Goal: Transaction & Acquisition: Purchase product/service

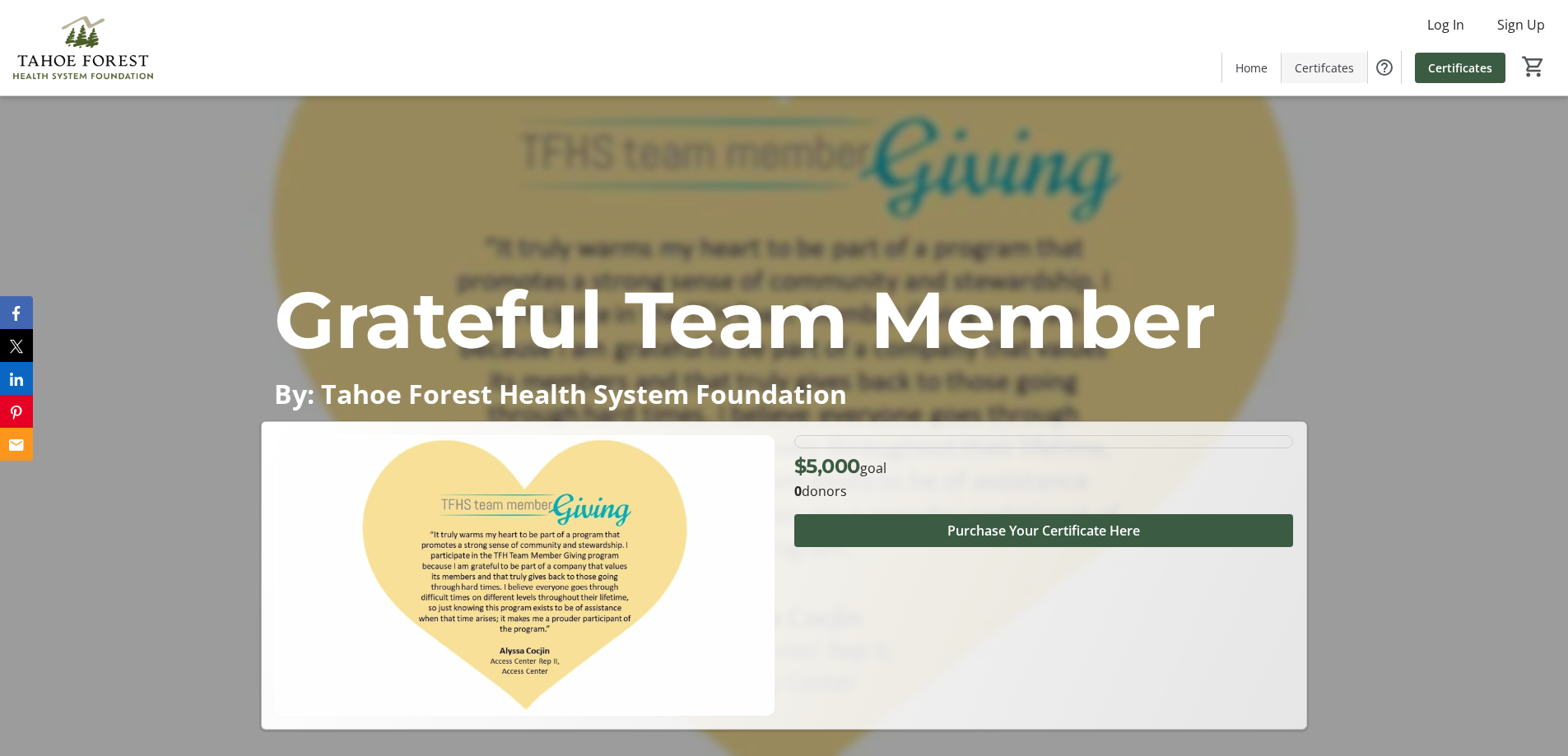
click at [1326, 74] on span "Certifcates" at bounding box center [1324, 68] width 59 height 18
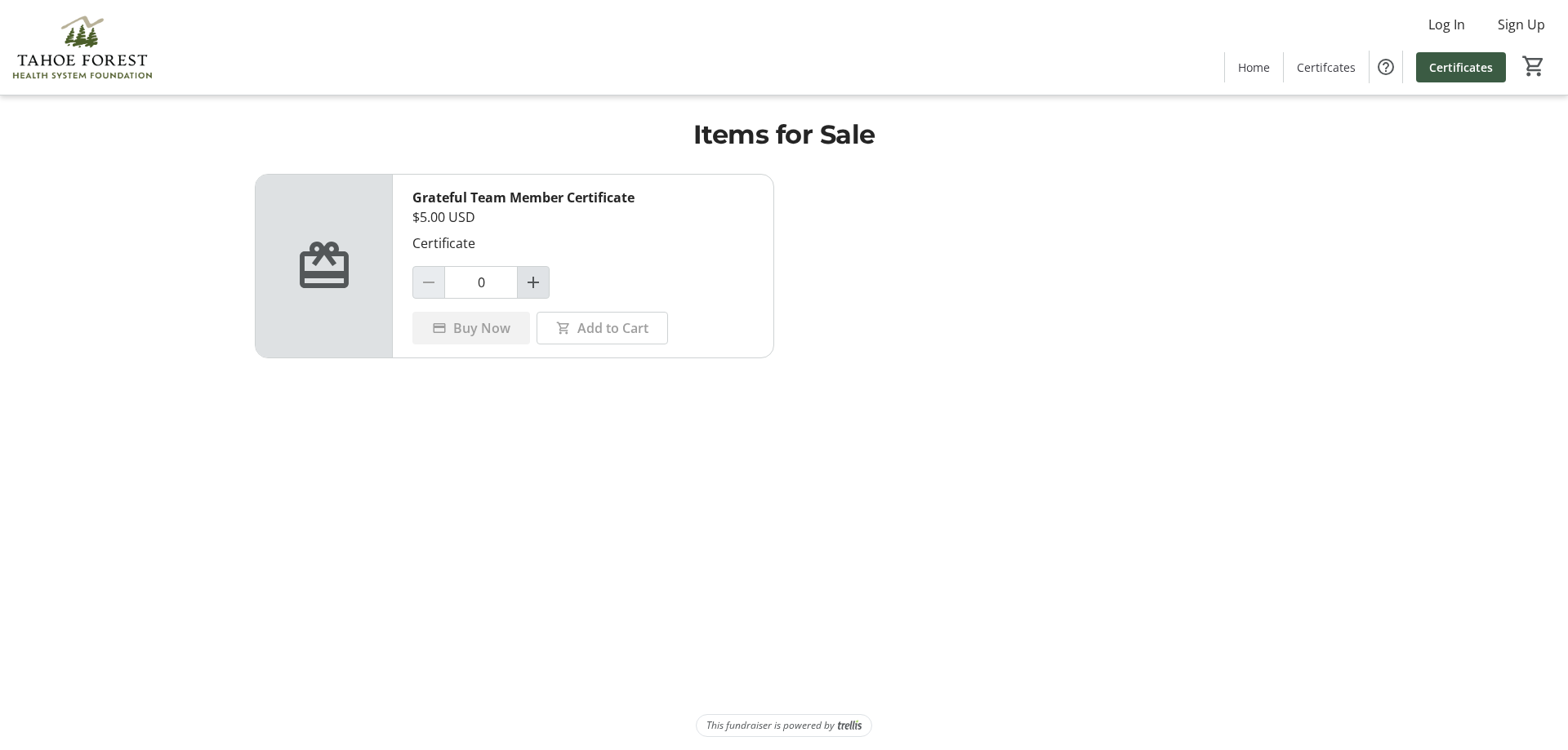
click at [533, 285] on mat-icon "Increment by one" at bounding box center [533, 282] width 19 height 19
click at [533, 284] on mat-icon "Increment by one" at bounding box center [533, 282] width 19 height 19
type input "4"
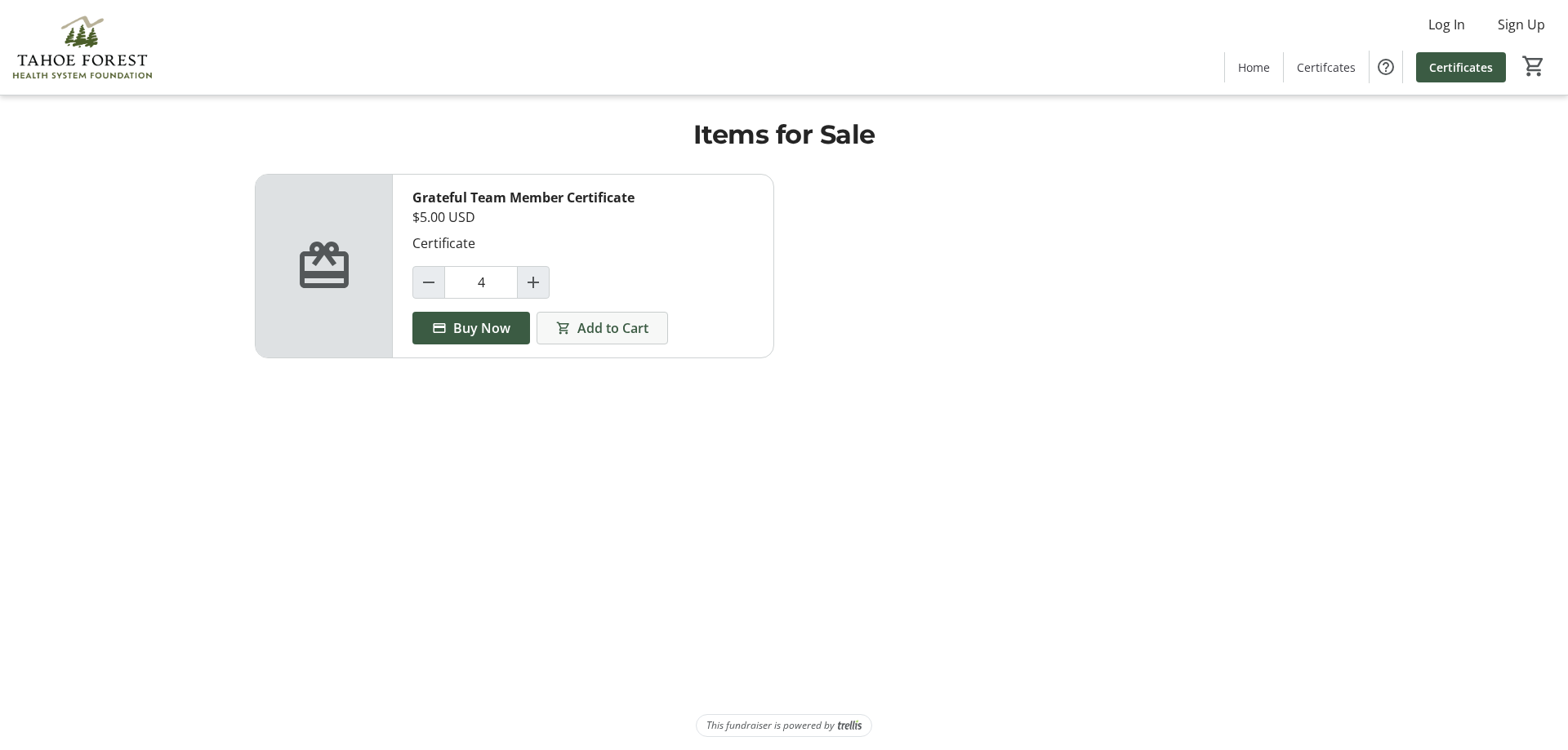
click at [589, 329] on span "Add to Cart" at bounding box center [613, 328] width 71 height 19
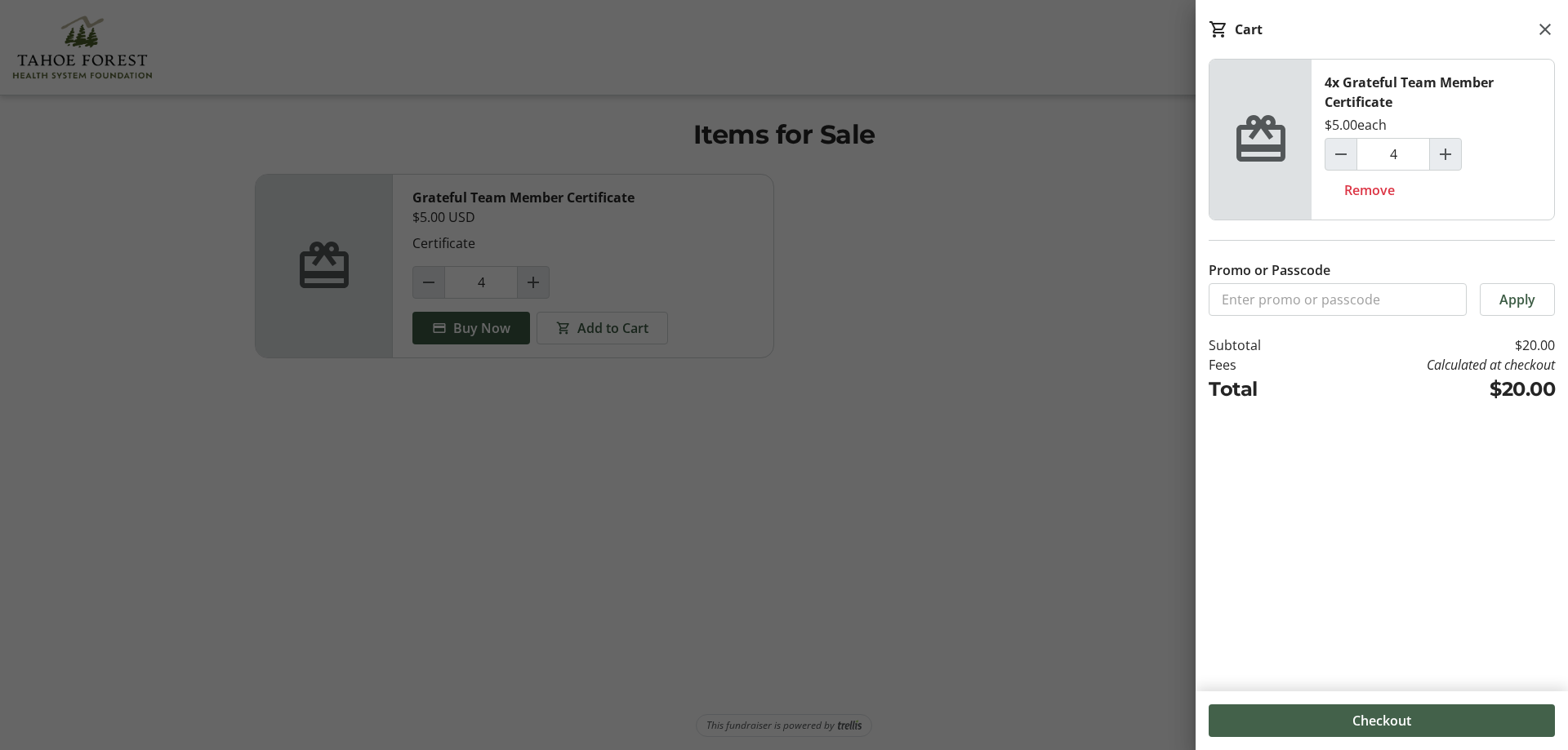
click at [1413, 726] on span at bounding box center [1382, 721] width 346 height 40
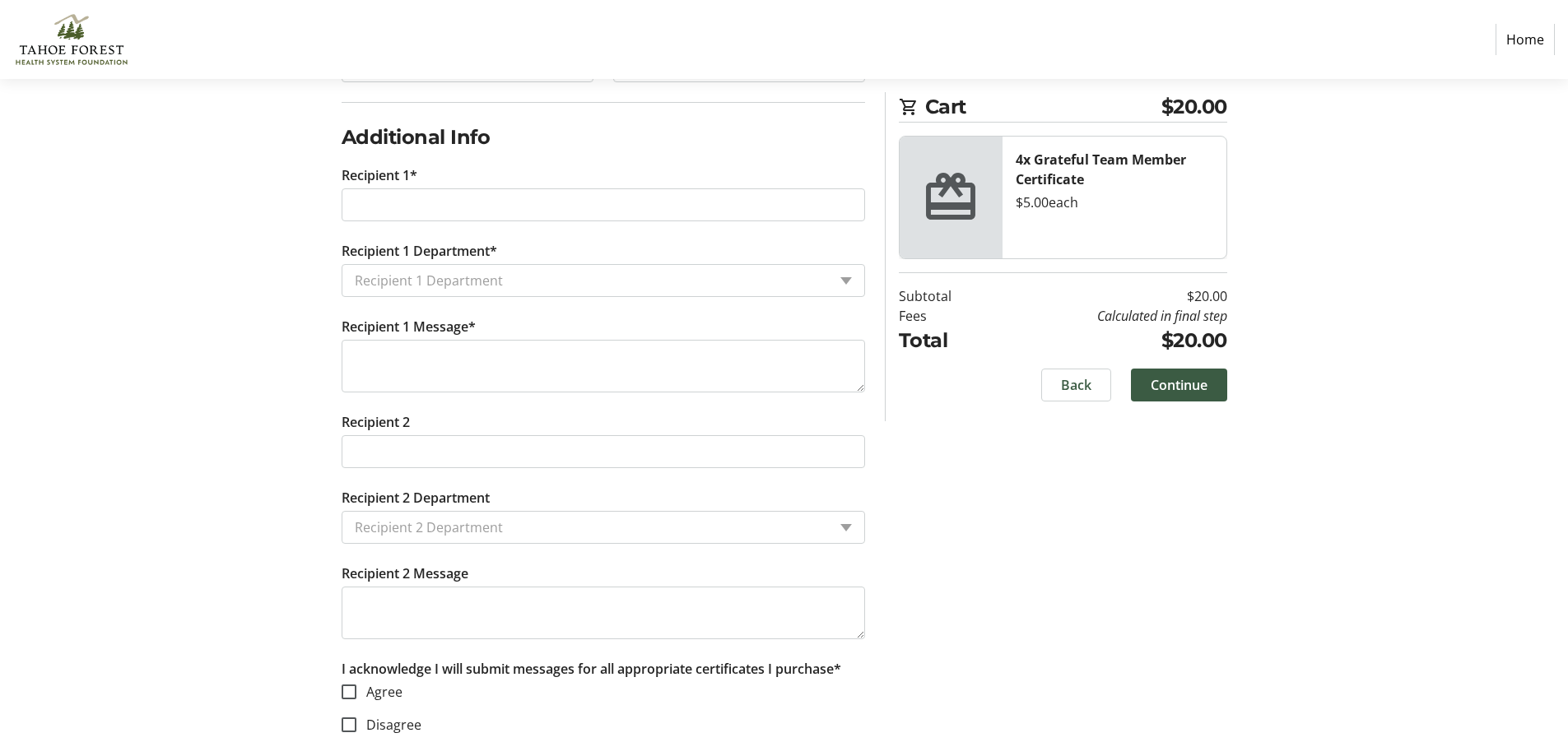
scroll to position [481, 0]
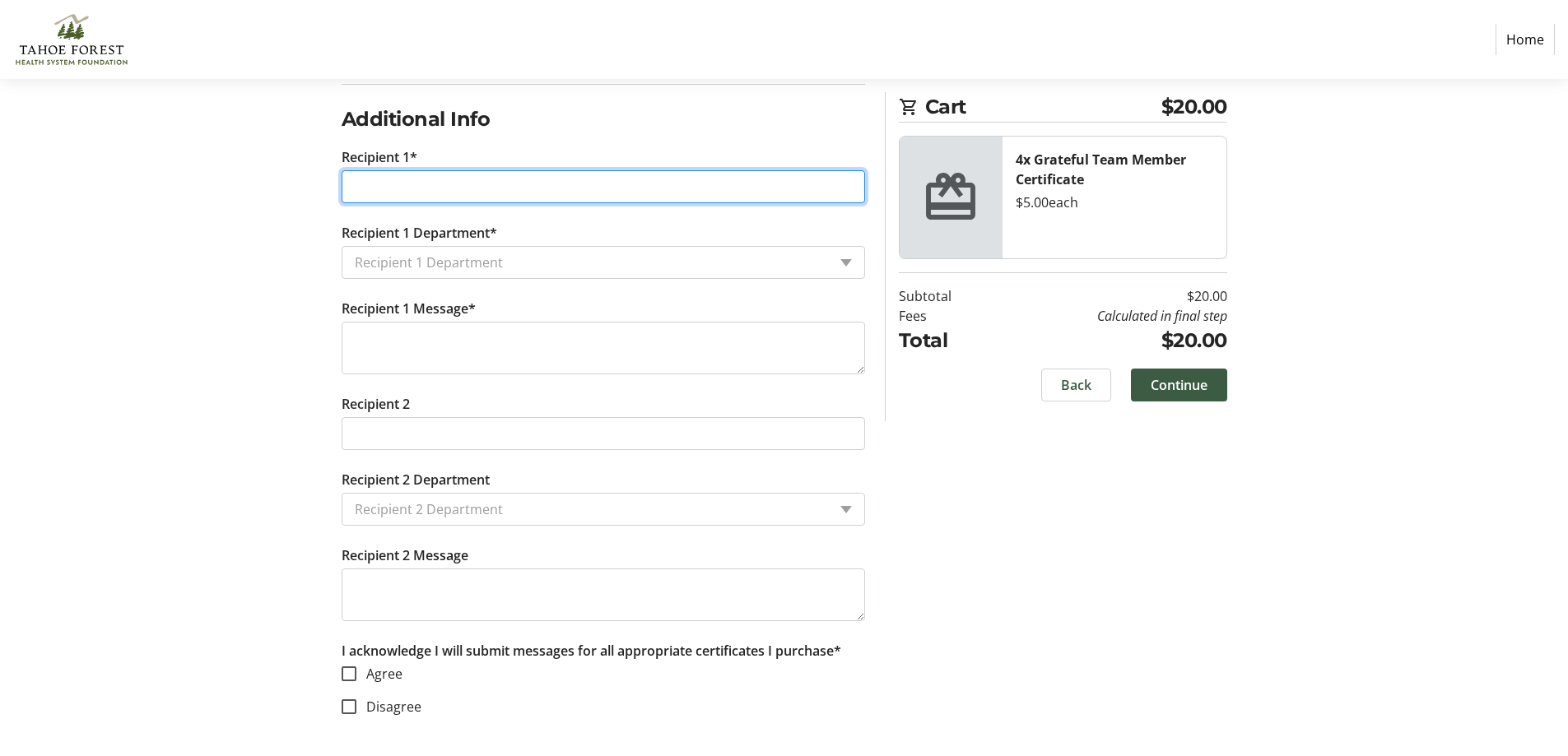
click at [433, 183] on input "Recipient 1*" at bounding box center [603, 186] width 524 height 33
